Goal: Check status: Check status

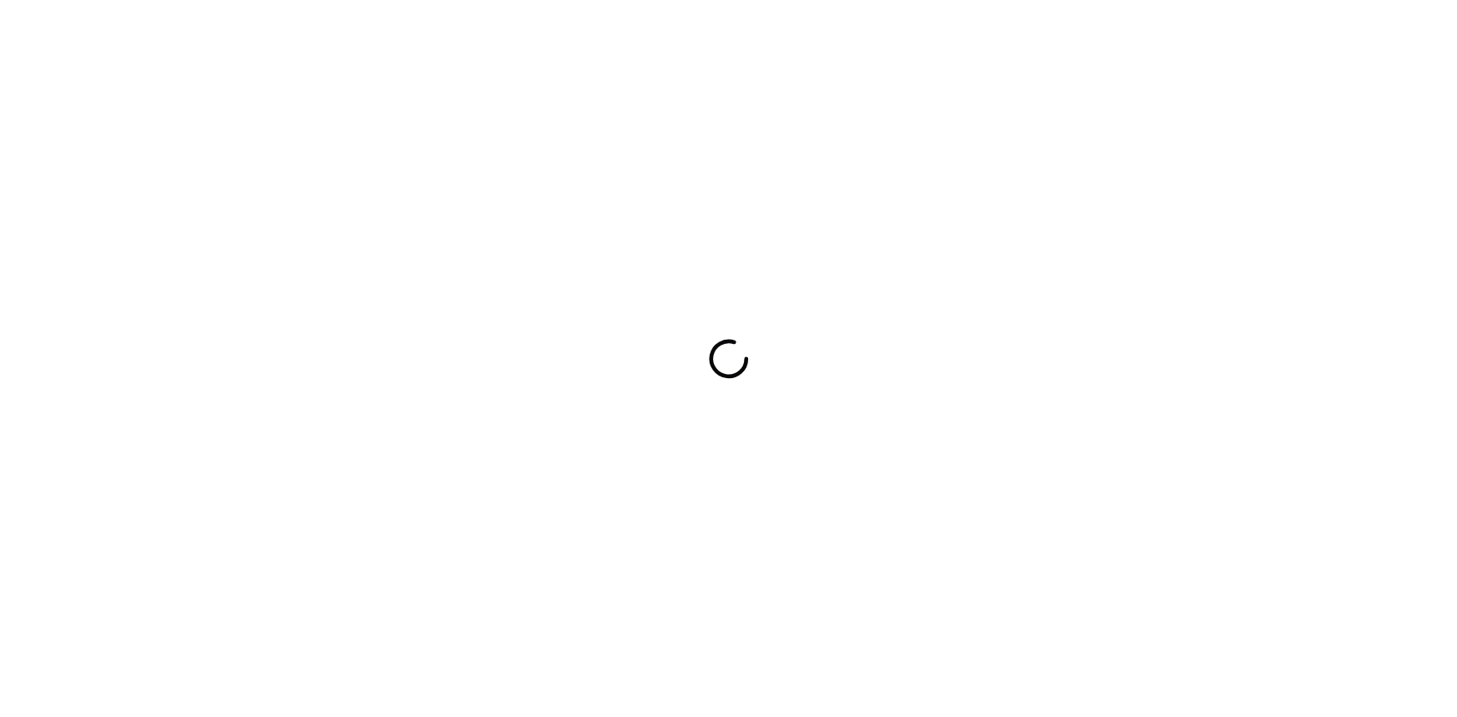
click at [751, 367] on div at bounding box center [728, 358] width 1457 height 717
